Goal: Information Seeking & Learning: Learn about a topic

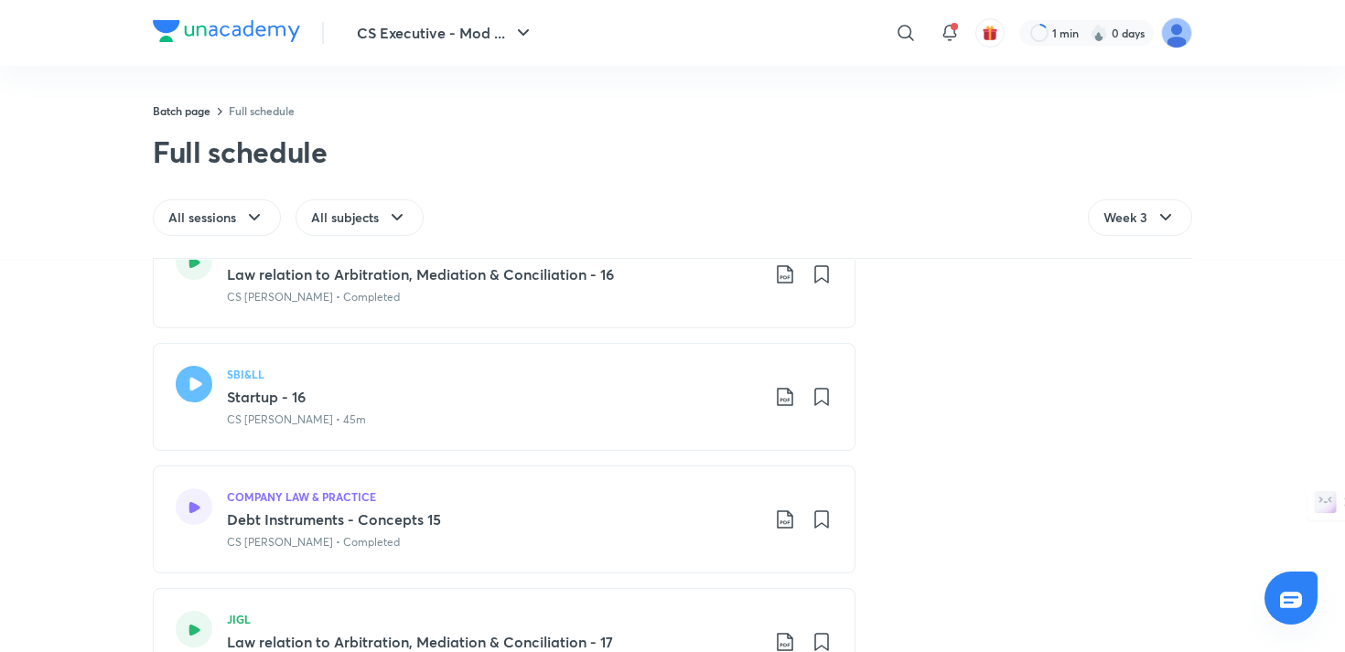
scroll to position [1144, 0]
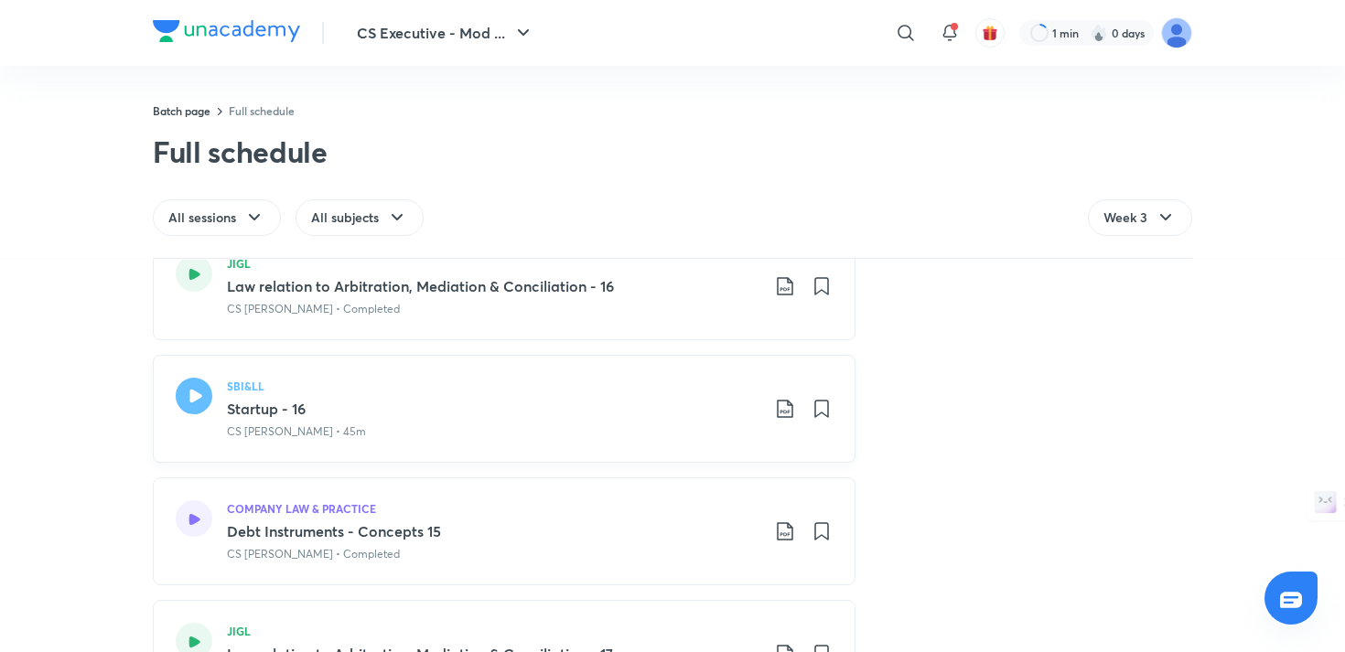
click at [188, 396] on icon at bounding box center [194, 396] width 37 height 37
